Goal: Task Accomplishment & Management: Manage account settings

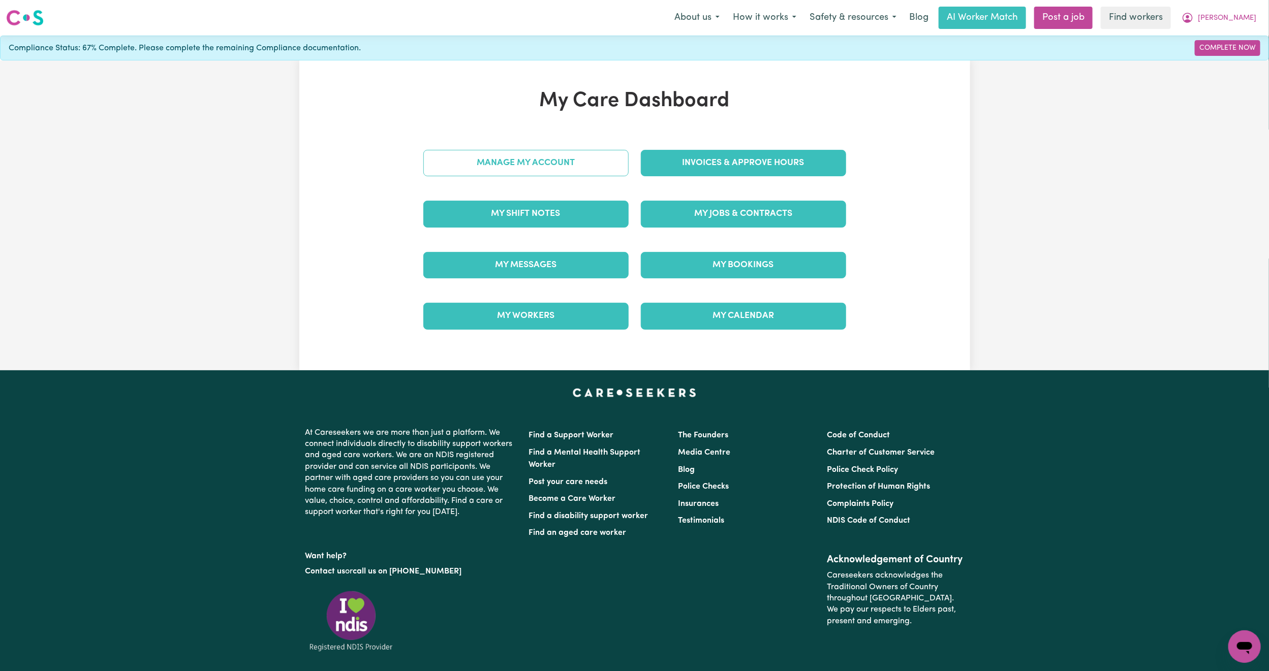
click at [581, 168] on link "Manage My Account" at bounding box center [525, 163] width 205 height 26
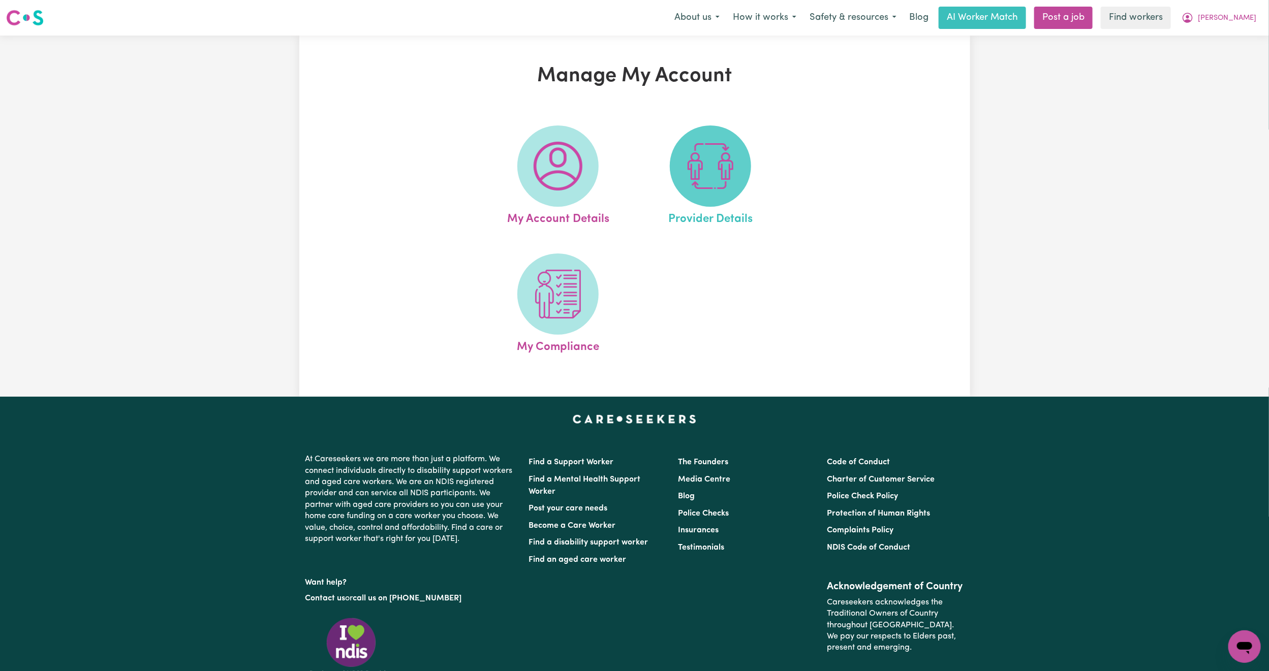
click at [696, 195] on span at bounding box center [710, 166] width 81 height 81
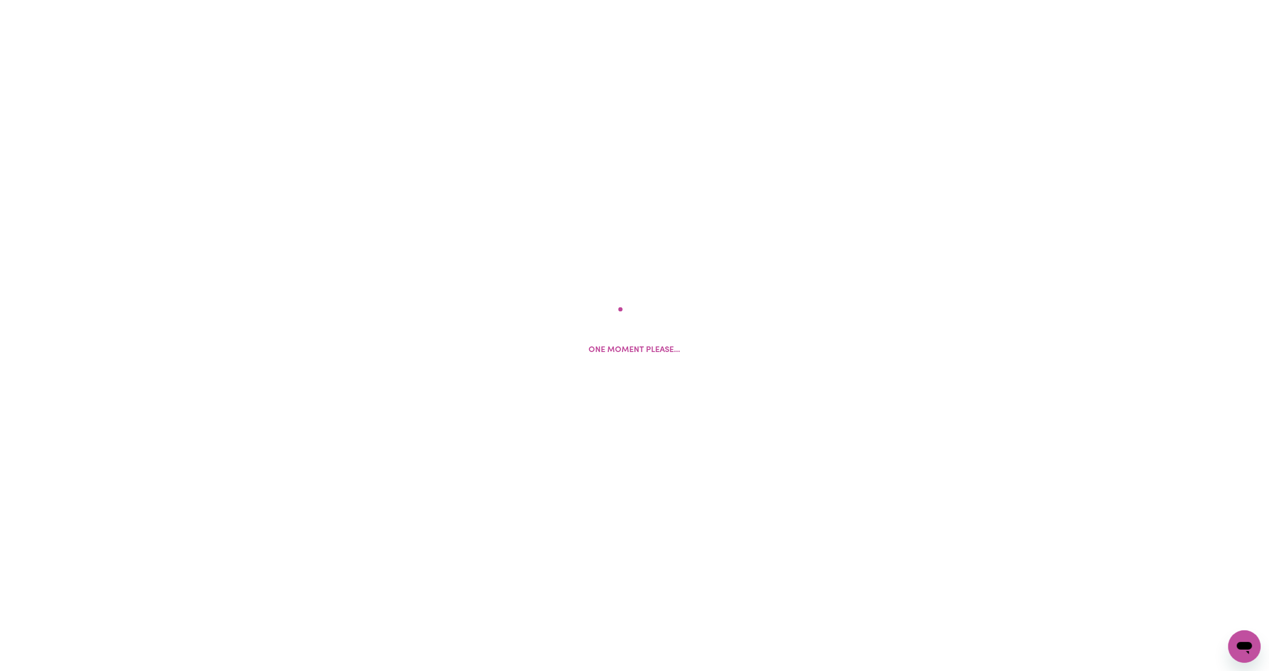
select select "AGED_HOME_CARE"
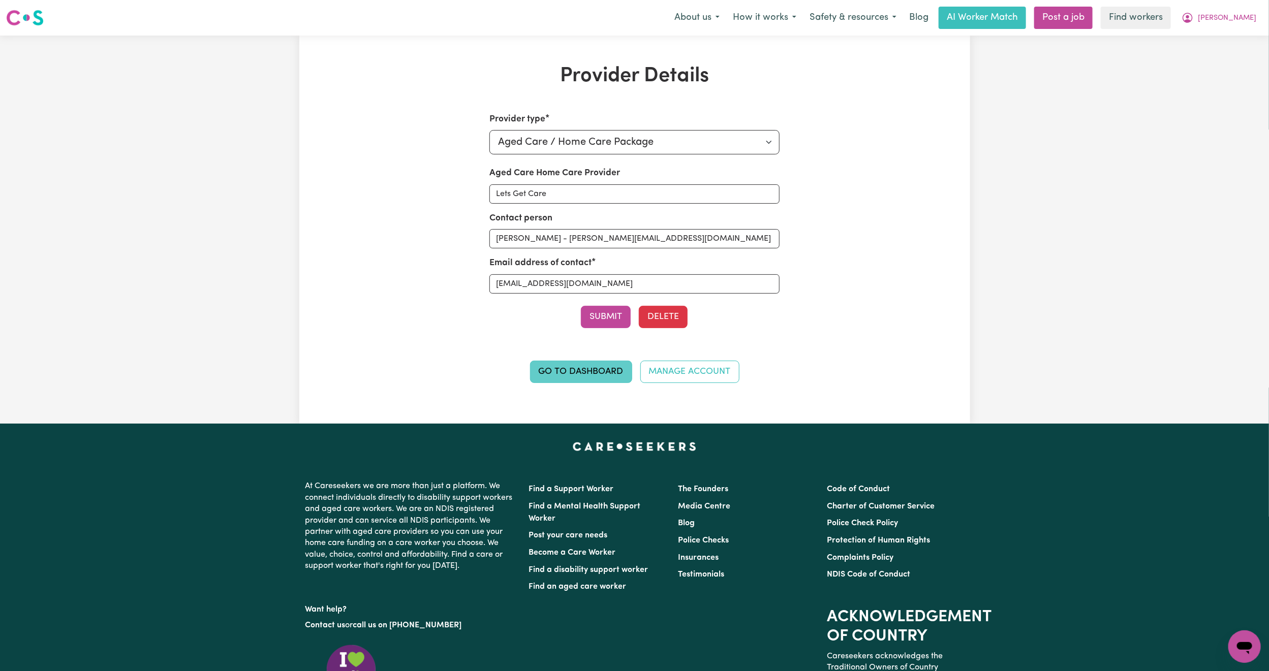
click at [571, 378] on link "Go to Dashboard" at bounding box center [581, 372] width 102 height 22
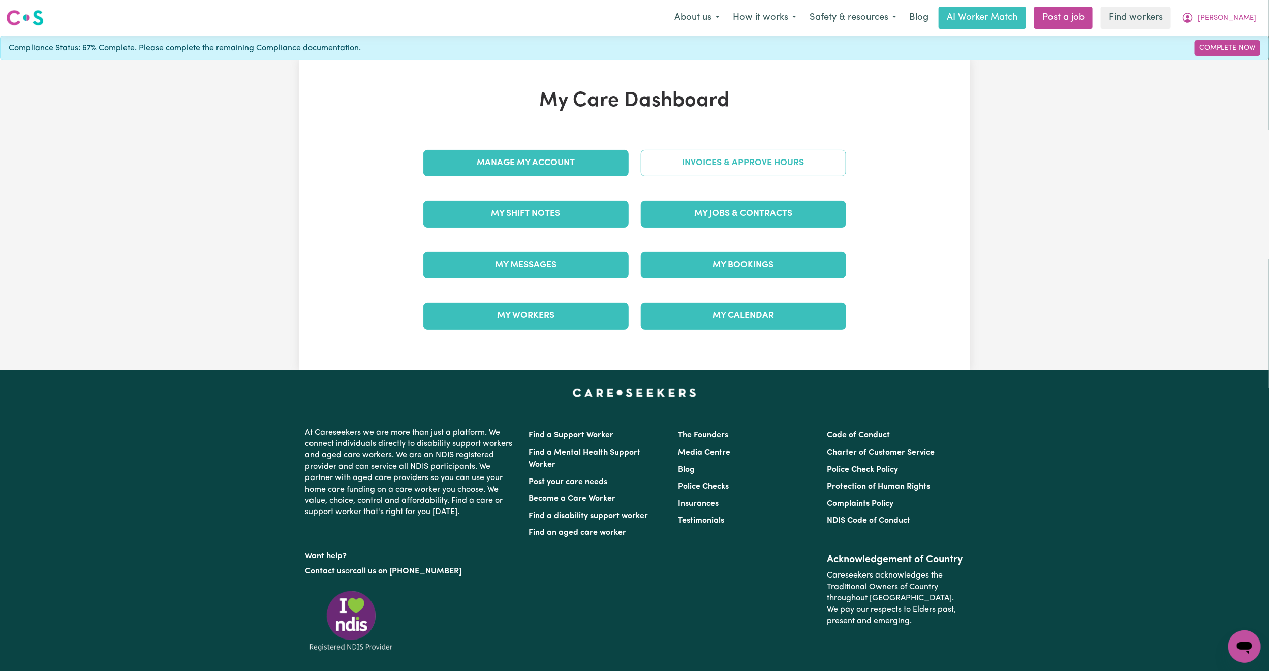
click at [735, 165] on link "Invoices & Approve Hours" at bounding box center [743, 163] width 205 height 26
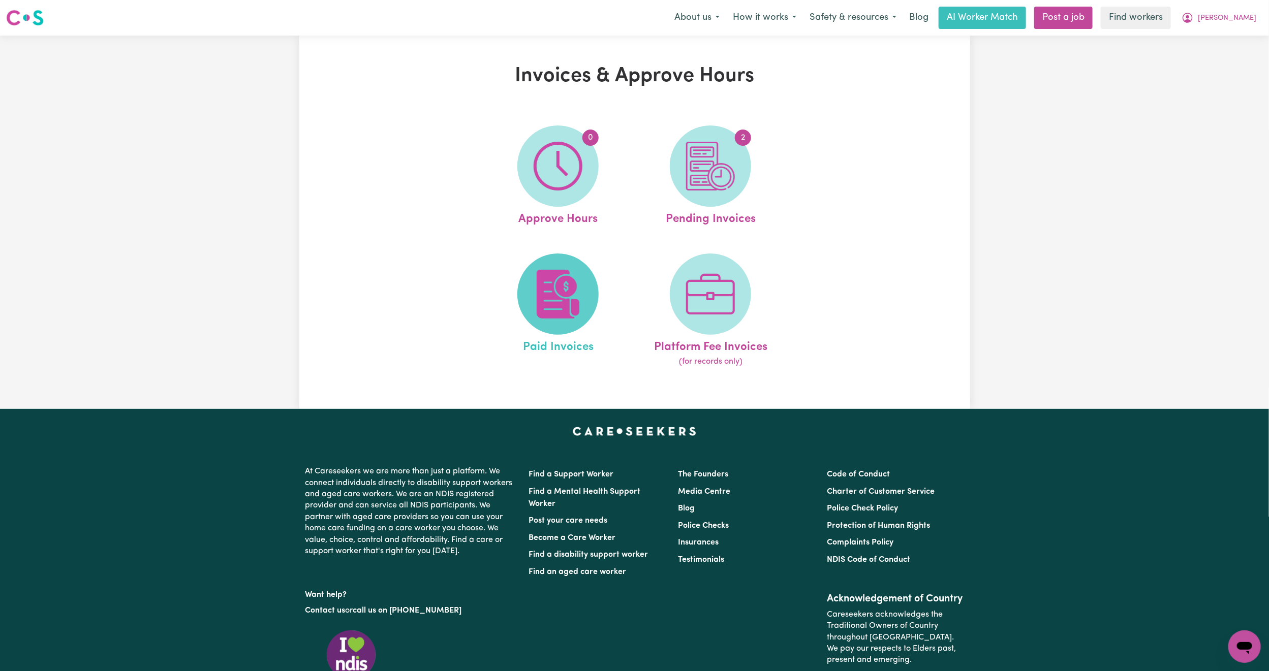
click at [555, 314] on img at bounding box center [558, 294] width 49 height 49
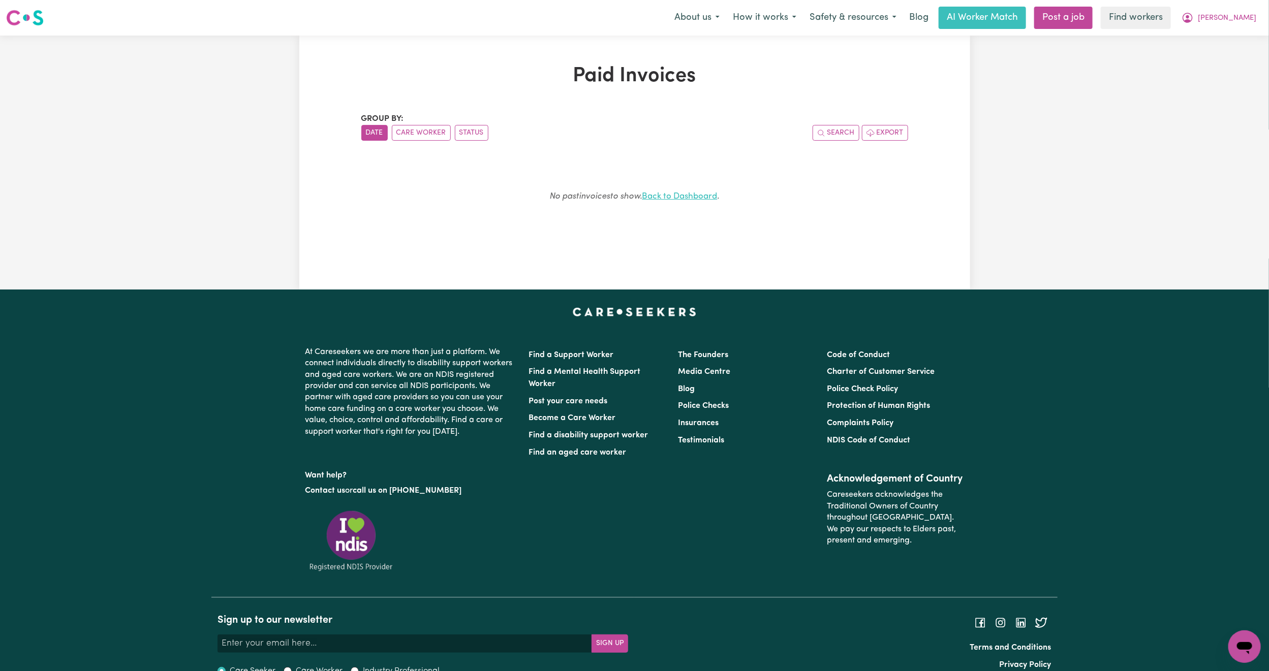
click at [710, 195] on link "Back to Dashboard" at bounding box center [679, 196] width 75 height 9
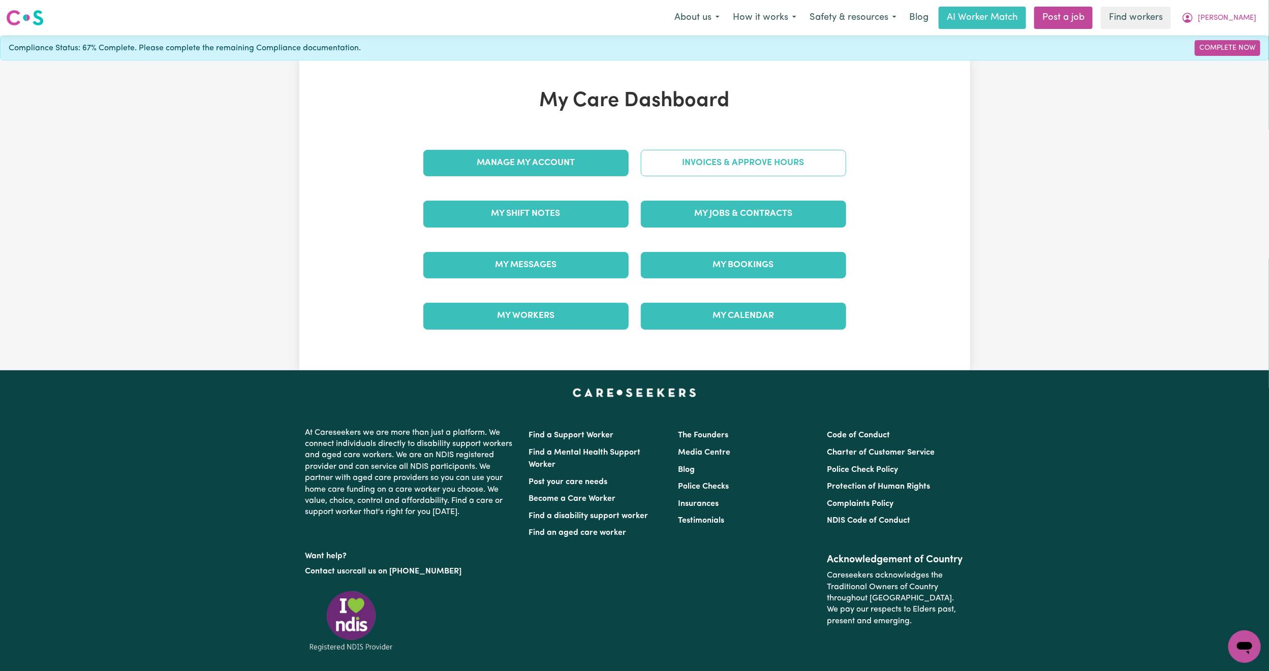
click at [712, 165] on link "Invoices & Approve Hours" at bounding box center [743, 163] width 205 height 26
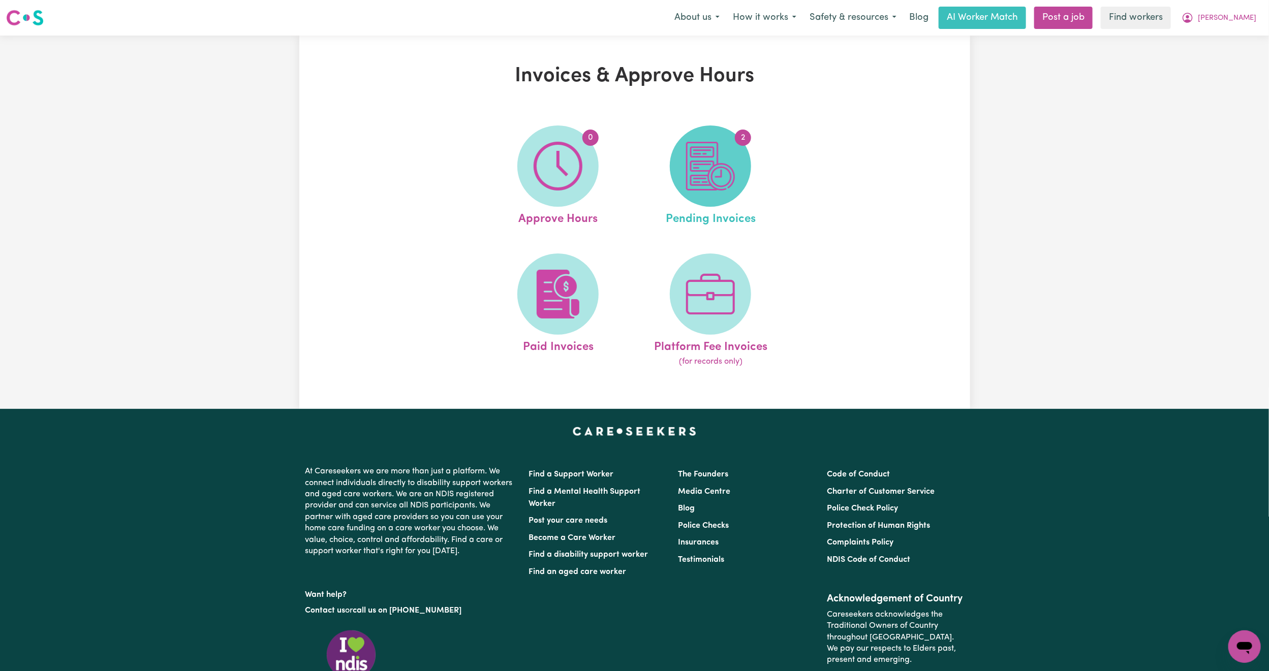
click at [725, 171] on img at bounding box center [710, 166] width 49 height 49
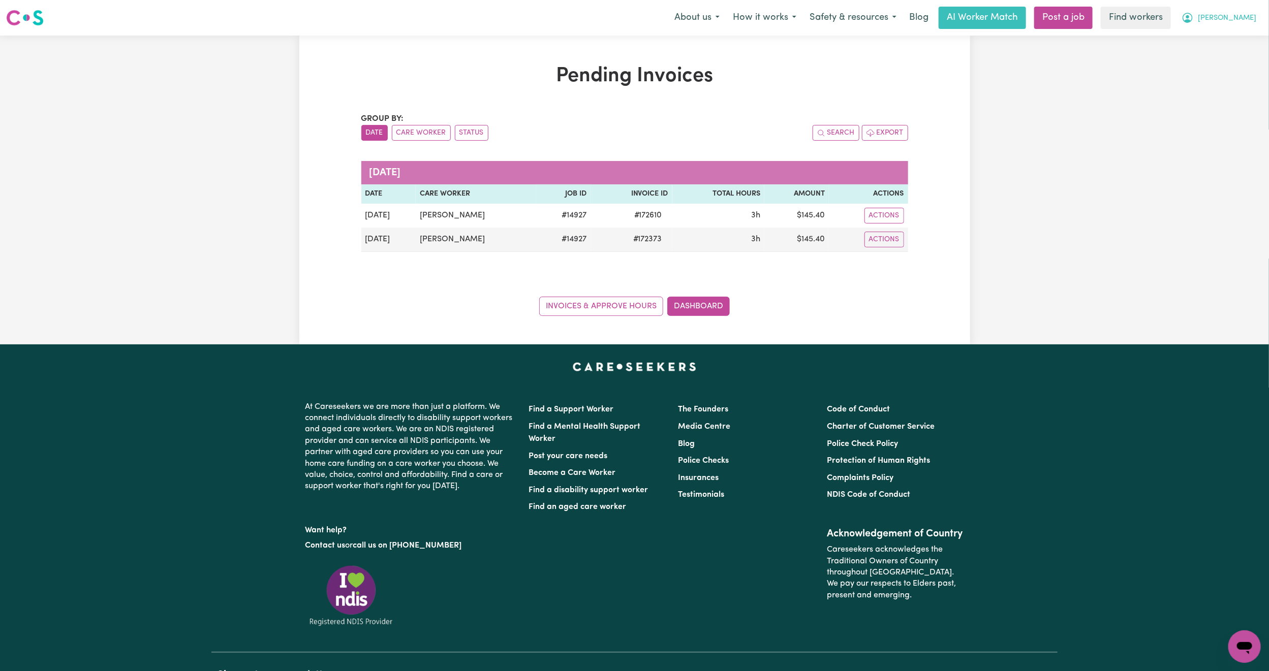
click at [1258, 26] on button "[PERSON_NAME]" at bounding box center [1219, 17] width 88 height 21
click at [1200, 63] on link "Logout" at bounding box center [1222, 58] width 80 height 19
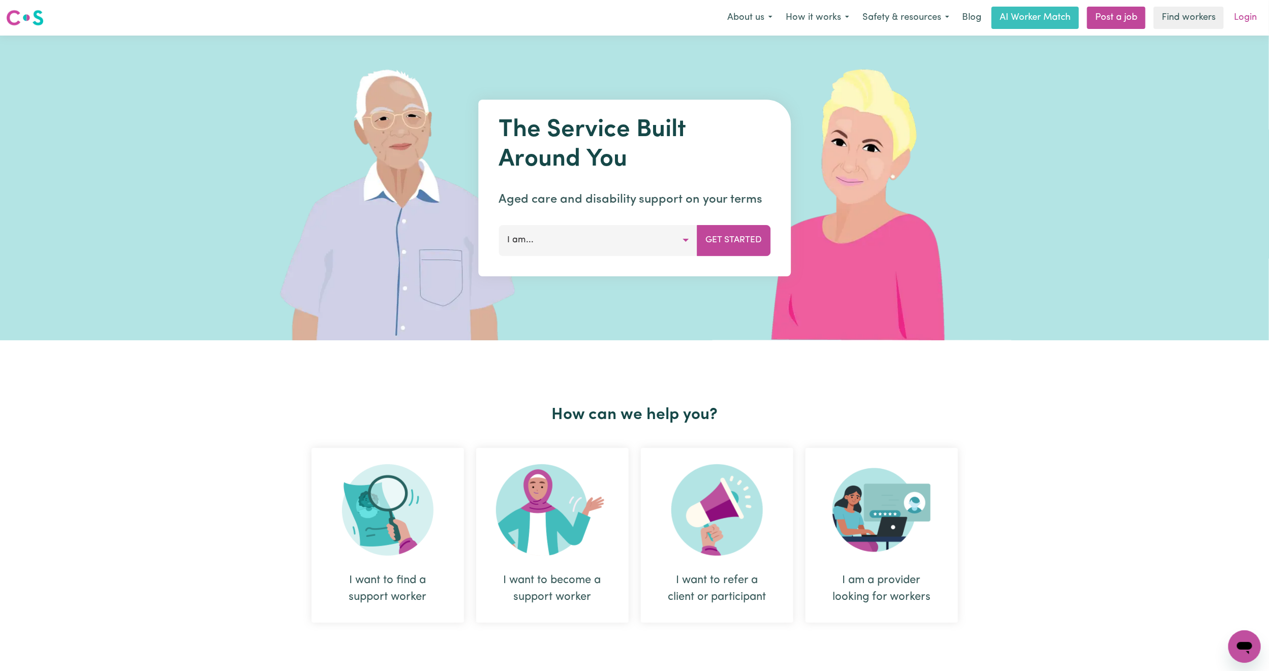
click at [1249, 19] on link "Login" at bounding box center [1245, 18] width 35 height 22
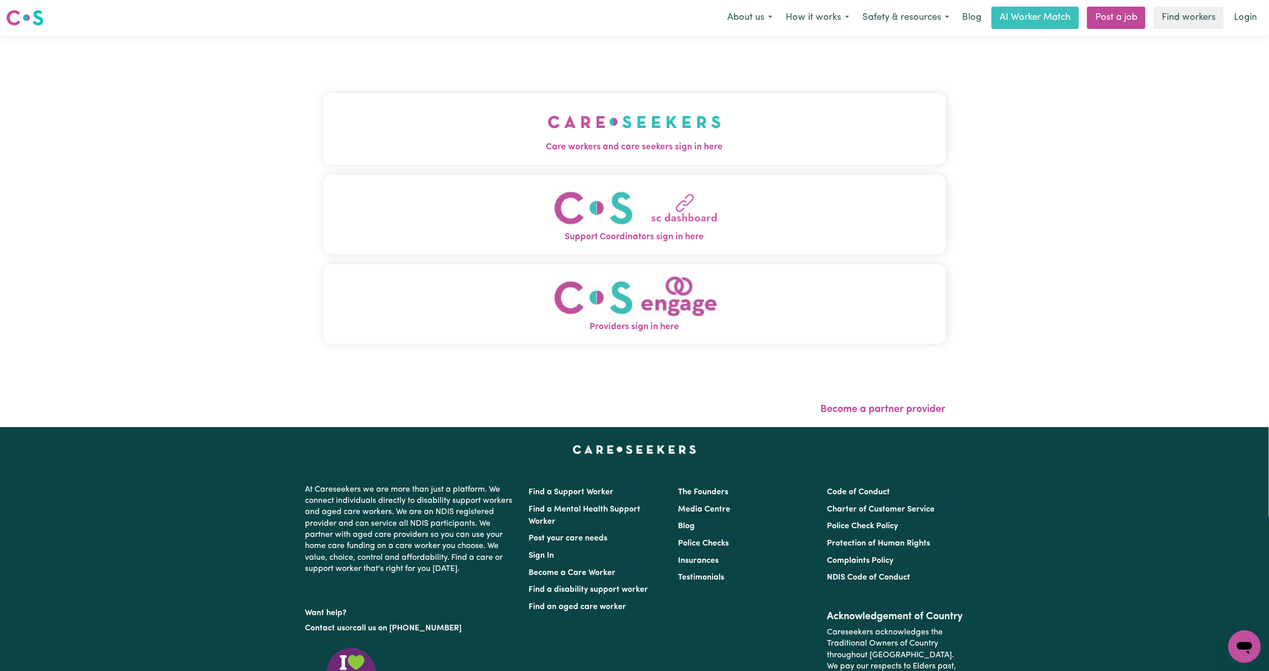
click at [351, 136] on button "Care workers and care seekers sign in here" at bounding box center [634, 128] width 623 height 71
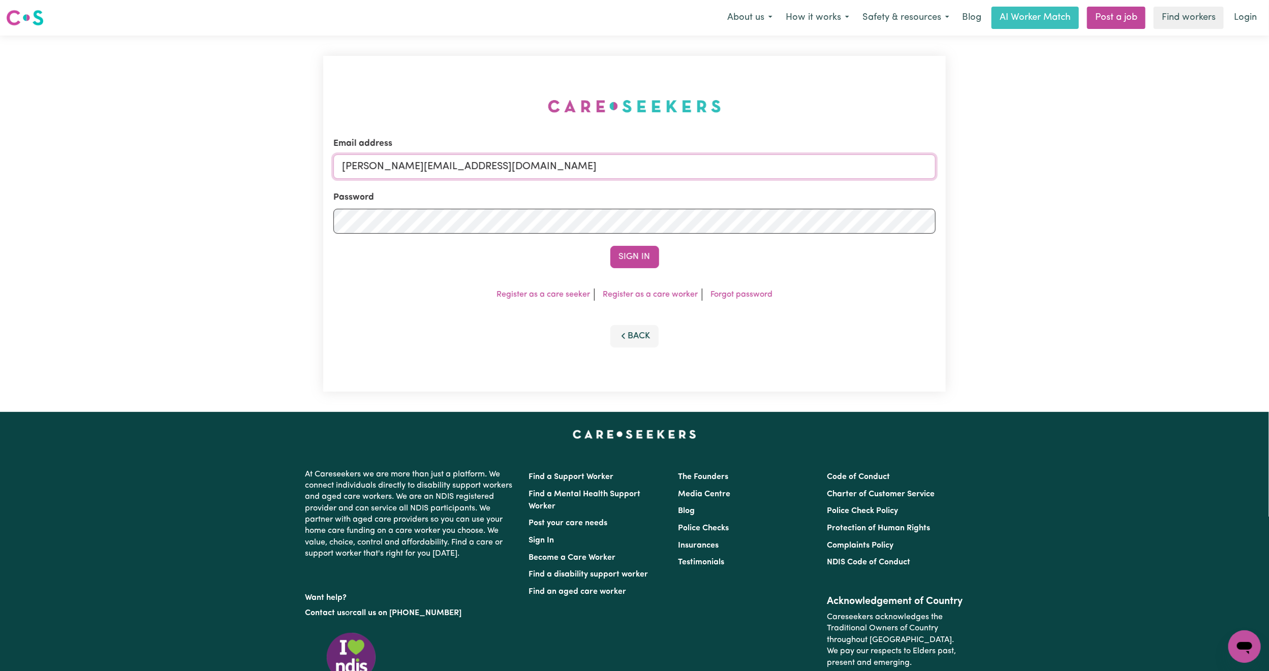
click at [374, 170] on input "[PERSON_NAME][EMAIL_ADDRESS][DOMAIN_NAME]" at bounding box center [634, 166] width 602 height 24
click at [766, 209] on form "Email address [EMAIL_ADDRESS][PERSON_NAME][DOMAIN_NAME] Password Sign In" at bounding box center [634, 202] width 602 height 131
type input "superuser~[EMAIL_ADDRESS][DOMAIN_NAME]"
click at [639, 252] on button "Sign In" at bounding box center [634, 257] width 49 height 22
